Goal: Task Accomplishment & Management: Use online tool/utility

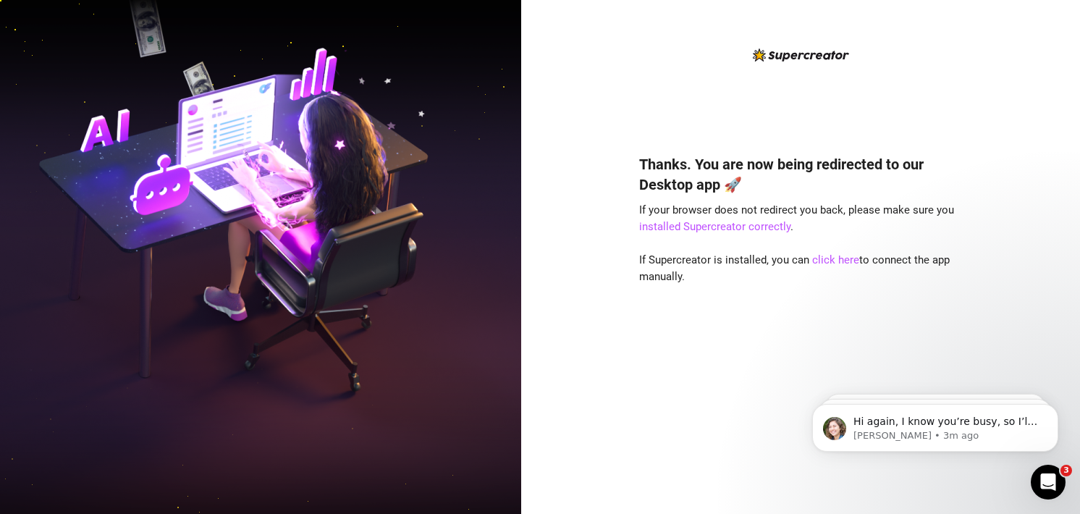
click at [828, 269] on div "Thanks. You are now being redirected to our Desktop app 🚀 If your browser does …" at bounding box center [800, 313] width 323 height 356
click at [839, 255] on link "click here" at bounding box center [835, 259] width 47 height 13
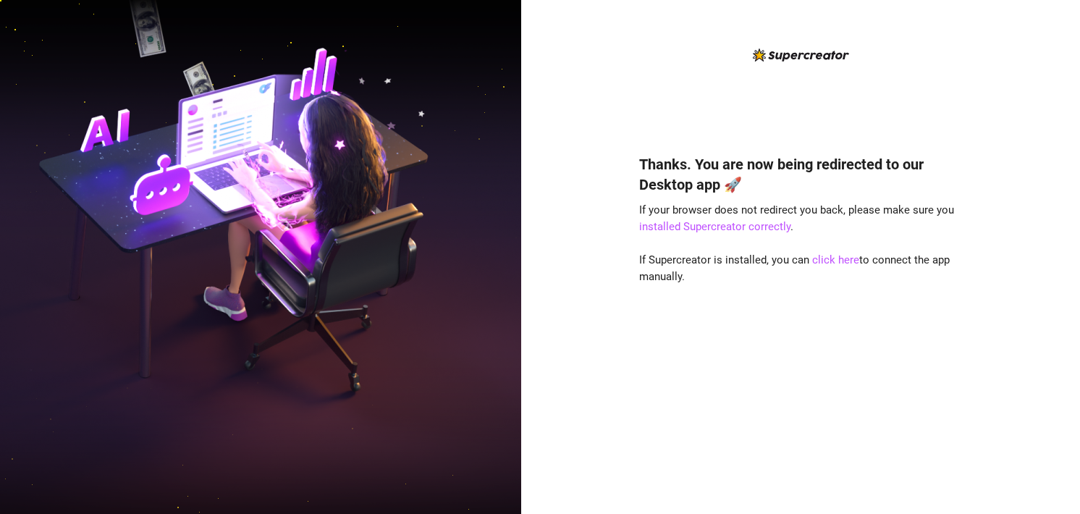
click at [782, 303] on div "Thanks. You are now being redirected to our Desktop app 🚀 If your browser does …" at bounding box center [800, 313] width 323 height 356
click at [826, 261] on link "click here" at bounding box center [835, 259] width 47 height 13
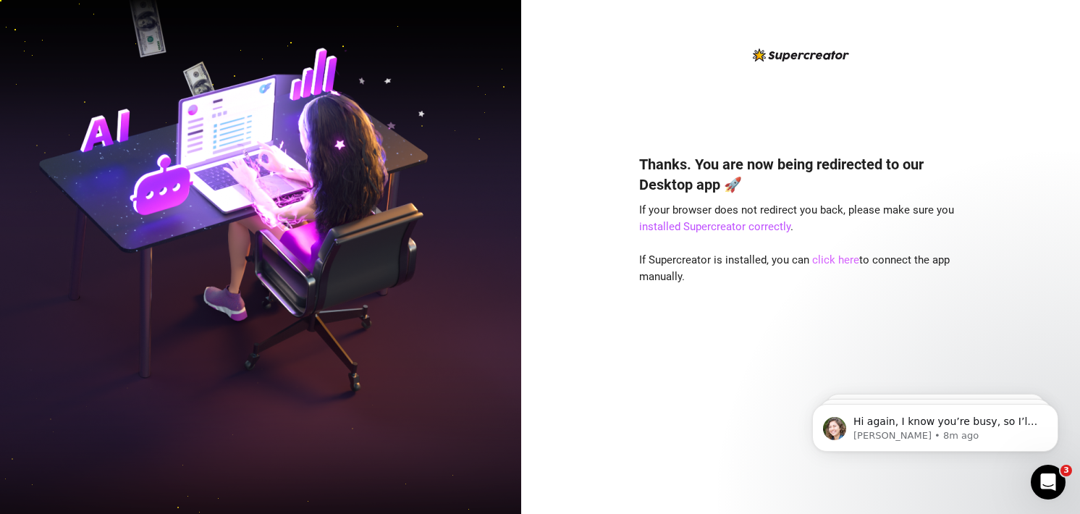
click at [833, 258] on link "click here" at bounding box center [835, 259] width 47 height 13
